Goal: Task Accomplishment & Management: Complete application form

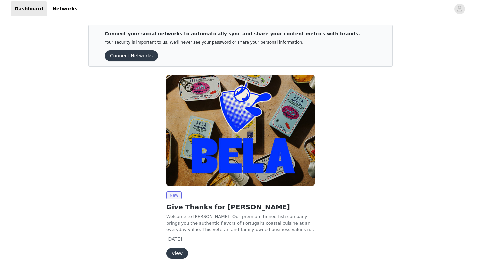
scroll to position [29, 0]
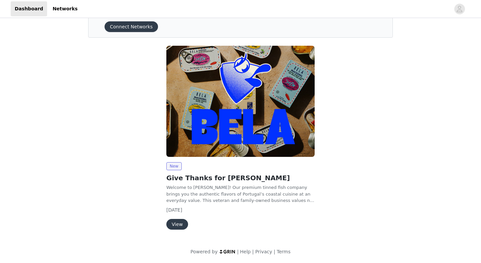
click at [180, 222] on button "View" at bounding box center [177, 224] width 22 height 11
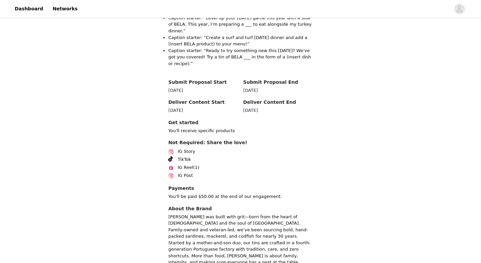
scroll to position [602, 0]
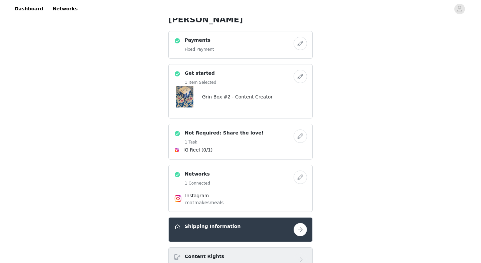
scroll to position [144, 0]
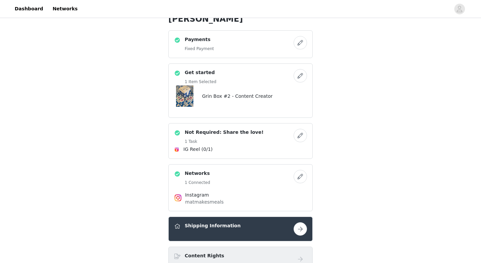
click at [220, 138] on h5 "1 Task" at bounding box center [224, 141] width 79 height 6
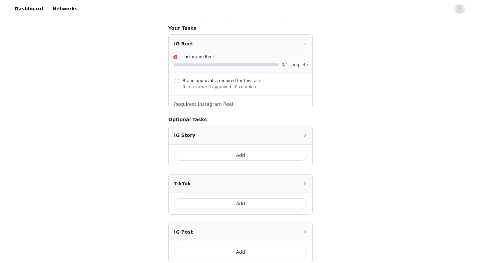
scroll to position [236, 0]
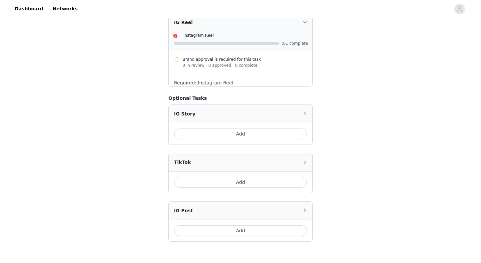
click at [296, 128] on button "Add" at bounding box center [240, 133] width 133 height 11
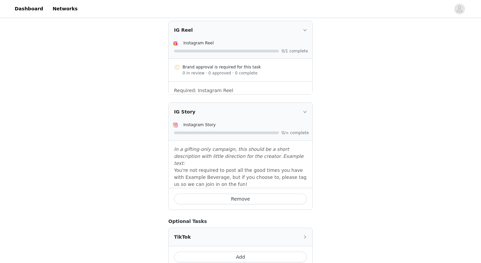
scroll to position [325, 0]
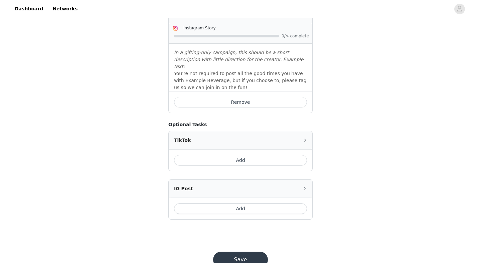
click at [246, 252] on button "Save" at bounding box center [240, 260] width 55 height 16
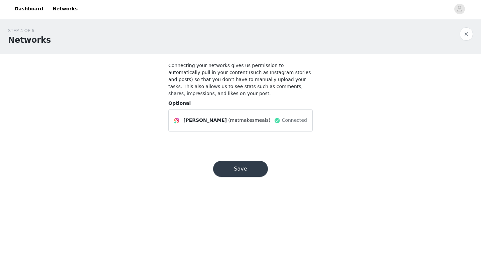
click at [246, 174] on button "Save" at bounding box center [240, 169] width 55 height 16
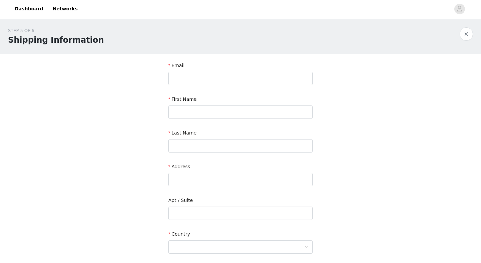
click at [214, 89] on form "Email First Name Last Name Address Apt / Suite Country City Postcode Phone Numb…" at bounding box center [240, 209] width 144 height 295
click at [214, 84] on input "text" at bounding box center [240, 78] width 144 height 13
type input "[EMAIL_ADDRESS][DOMAIN_NAME]"
type input "[PERSON_NAME]"
type input "Winter"
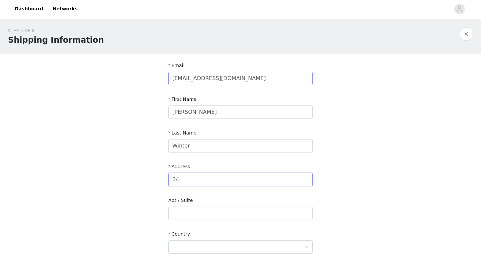
type input "3"
type input "[STREET_ADDRESS]"
type input "[GEOGRAPHIC_DATA]"
type input "11215"
type input "3475782757"
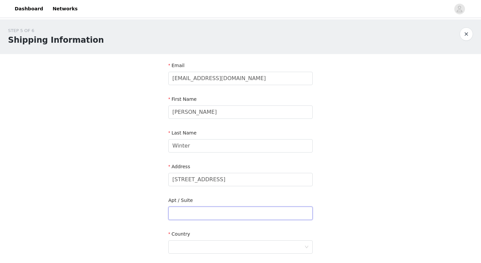
click at [215, 211] on input "text" at bounding box center [240, 213] width 144 height 13
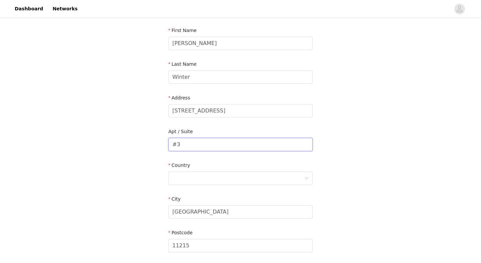
scroll to position [69, 0]
type input "#3"
click at [202, 178] on div at bounding box center [238, 177] width 132 height 13
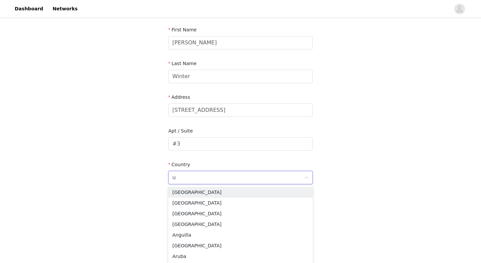
type input "un"
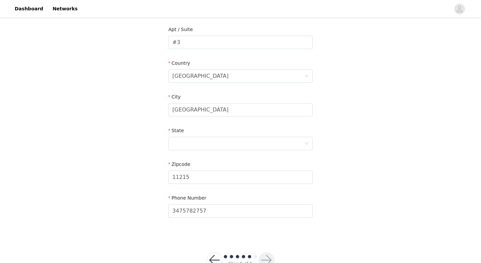
scroll to position [179, 0]
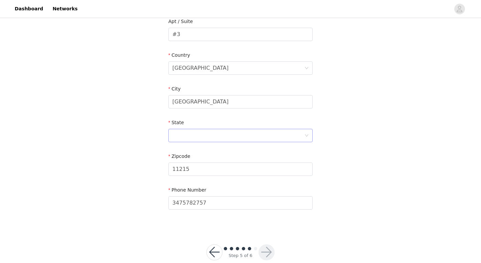
click at [241, 133] on div at bounding box center [238, 135] width 132 height 13
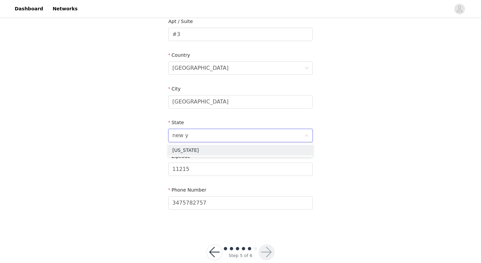
type input "new yo"
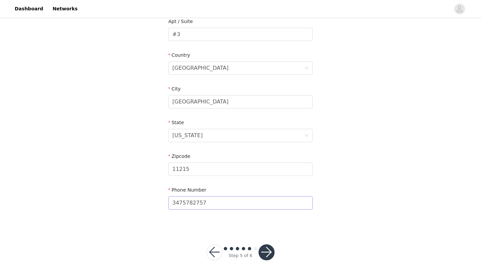
scroll to position [192, 0]
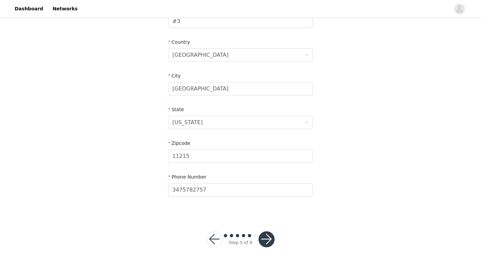
click at [260, 242] on button "button" at bounding box center [266, 239] width 16 height 16
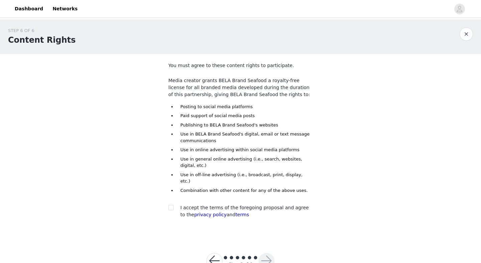
scroll to position [15, 0]
